Goal: Browse casually

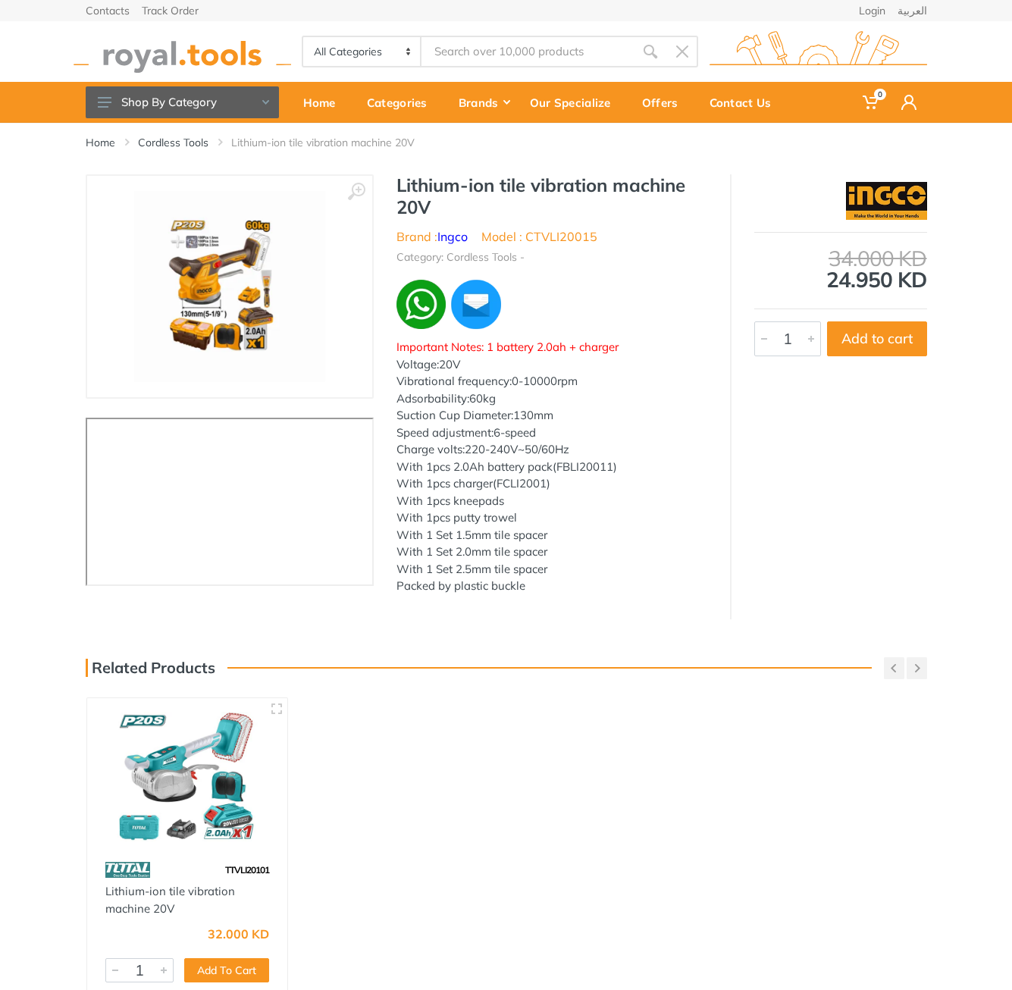
type input "CTVLI20015"
